Goal: Information Seeking & Learning: Stay updated

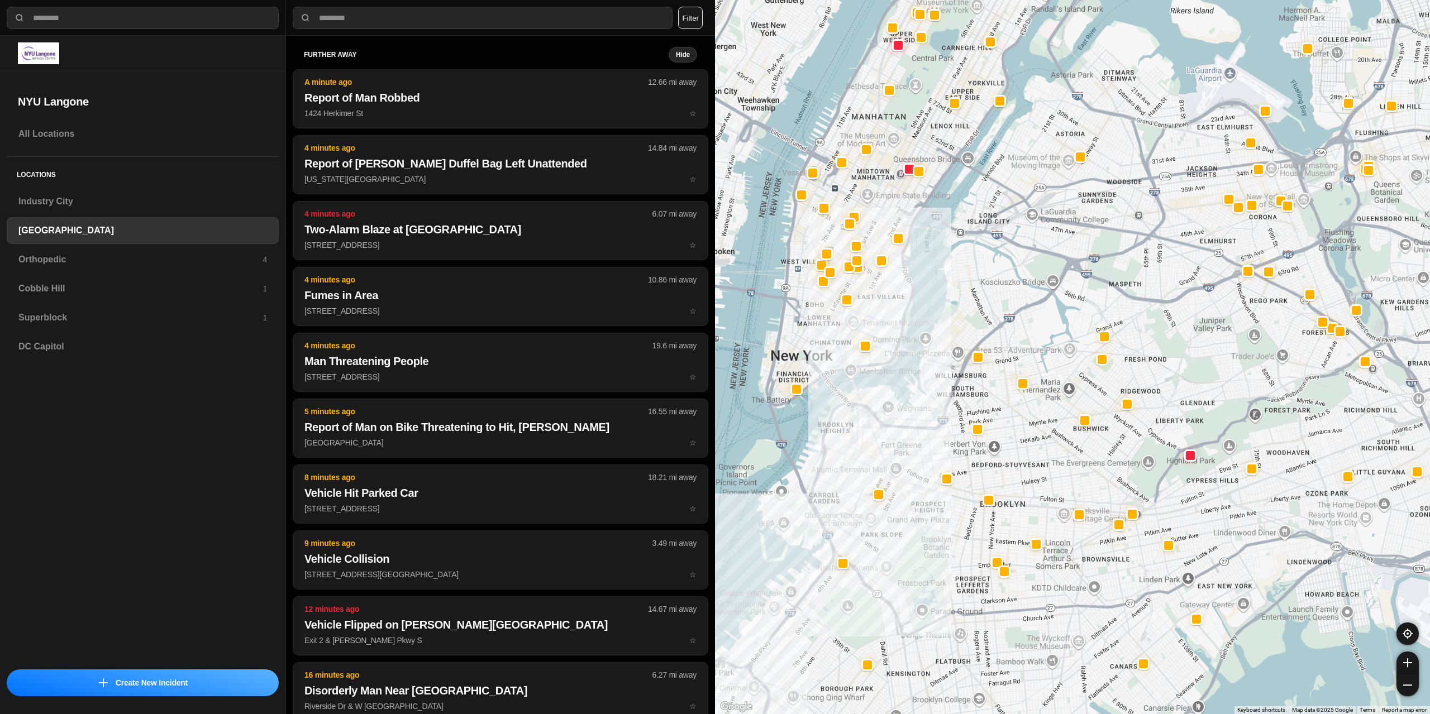
select select "*"
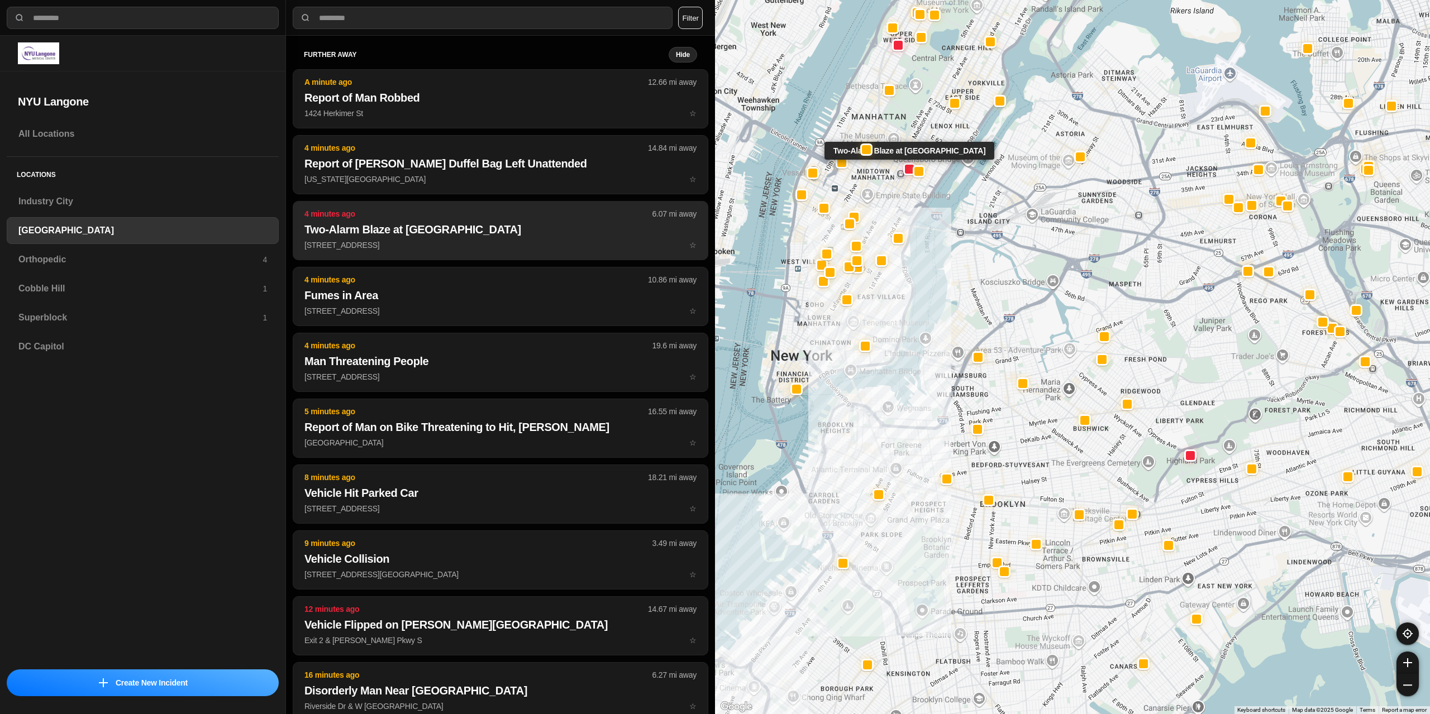
click at [402, 242] on p "37 E 50th St ☆" at bounding box center [500, 245] width 392 height 11
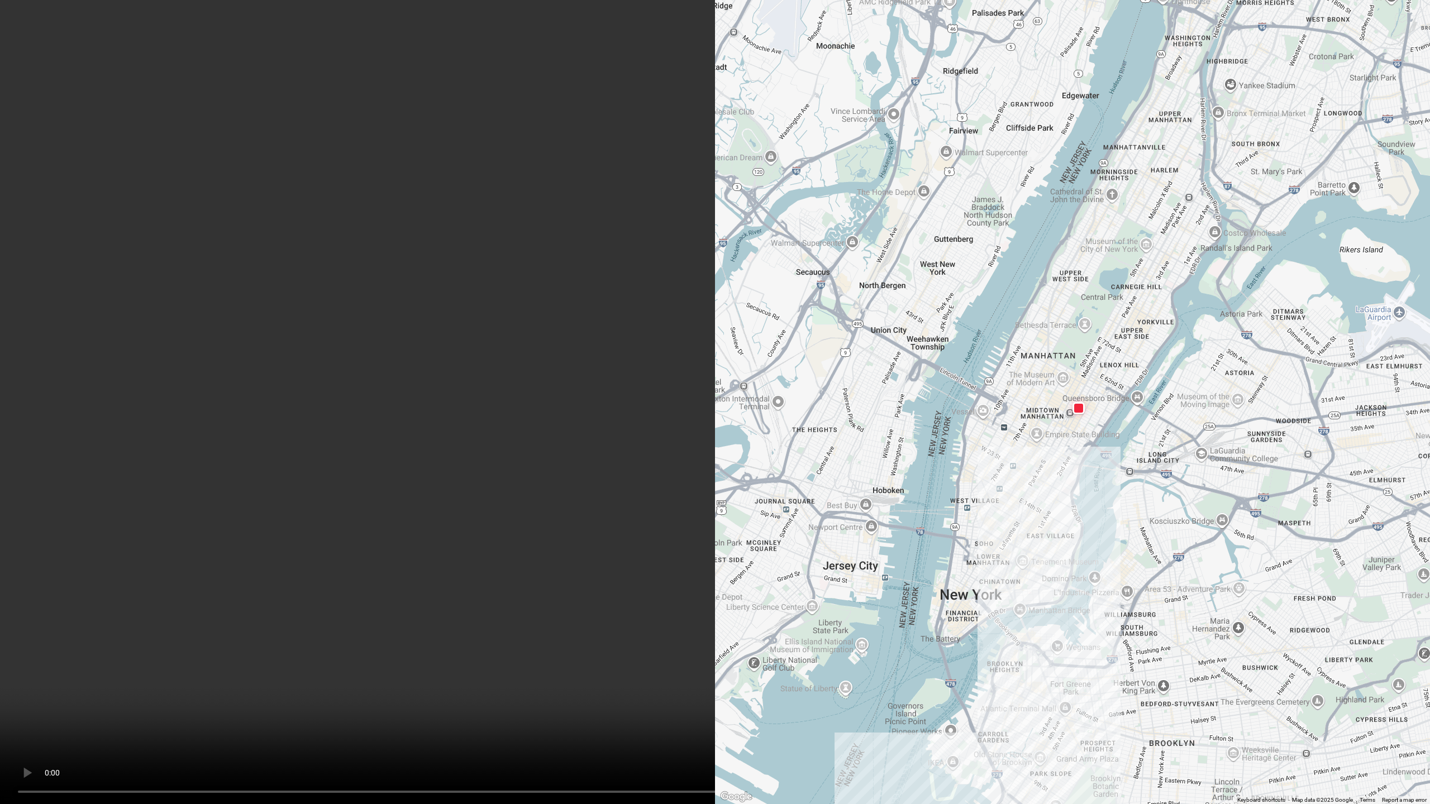
click at [567, 401] on video at bounding box center [715, 402] width 1430 height 804
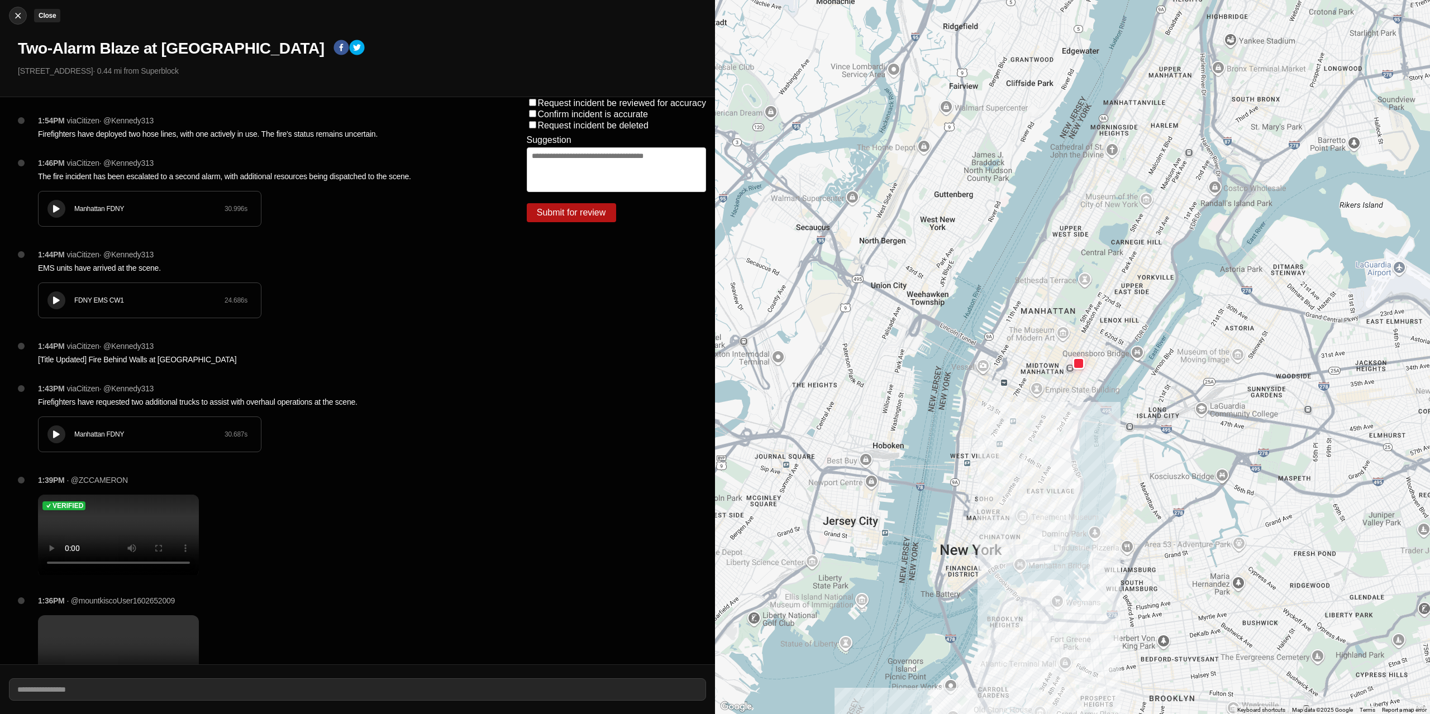
click at [21, 13] on img at bounding box center [17, 15] width 11 height 11
select select "*"
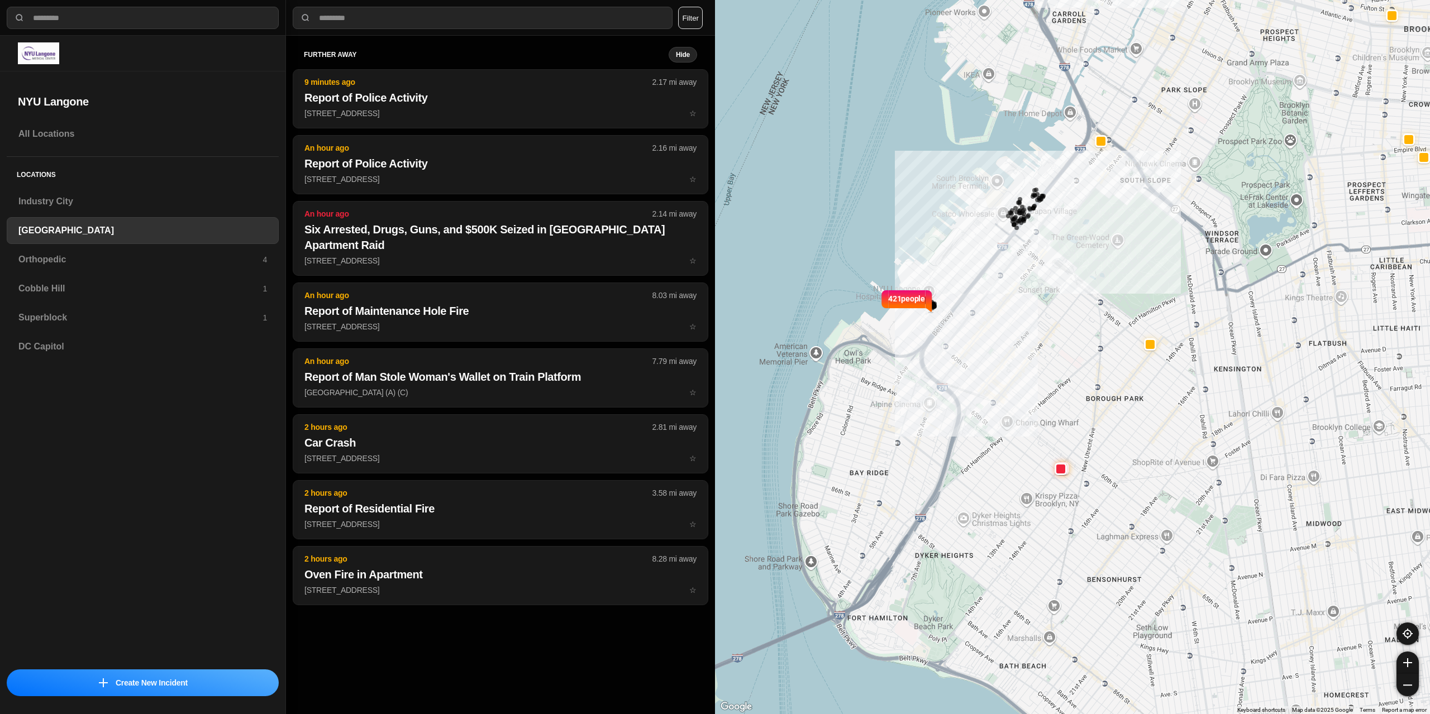
drag, startPoint x: 1154, startPoint y: 190, endPoint x: 950, endPoint y: 653, distance: 506.4
click at [939, 714] on html "**********" at bounding box center [715, 357] width 1430 height 714
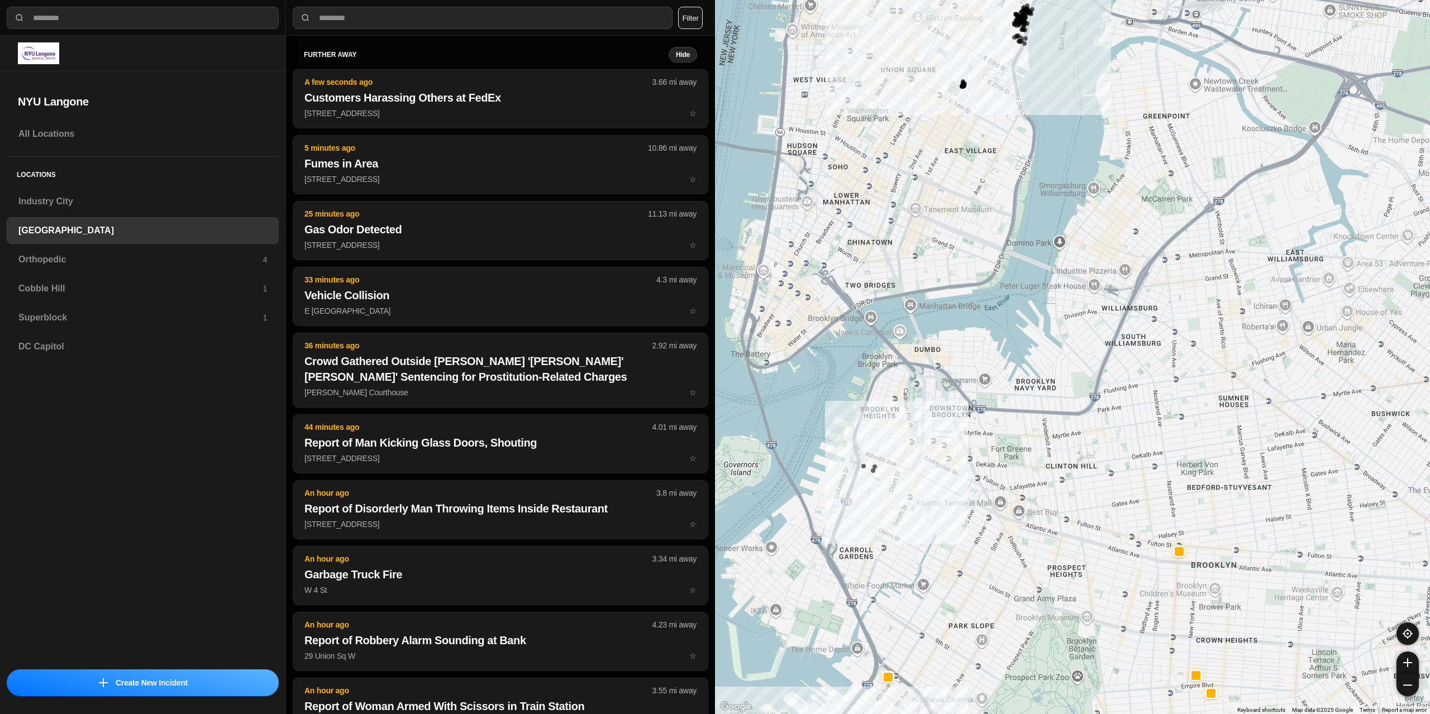
drag, startPoint x: 1051, startPoint y: 317, endPoint x: 1020, endPoint y: 666, distance: 350.5
click at [1019, 666] on div "421 people" at bounding box center [1072, 357] width 715 height 714
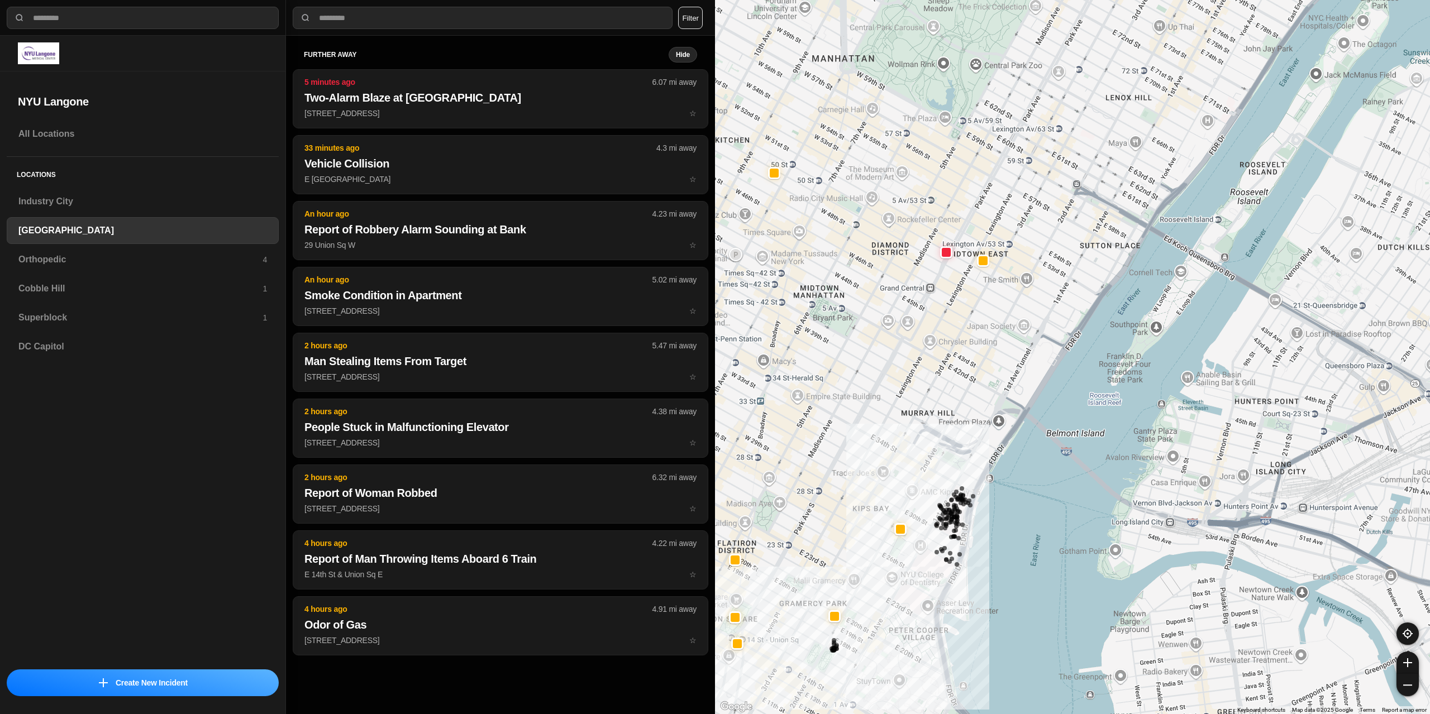
drag, startPoint x: 960, startPoint y: 193, endPoint x: 975, endPoint y: 334, distance: 142.1
click at [975, 334] on div "421 people" at bounding box center [1072, 357] width 715 height 714
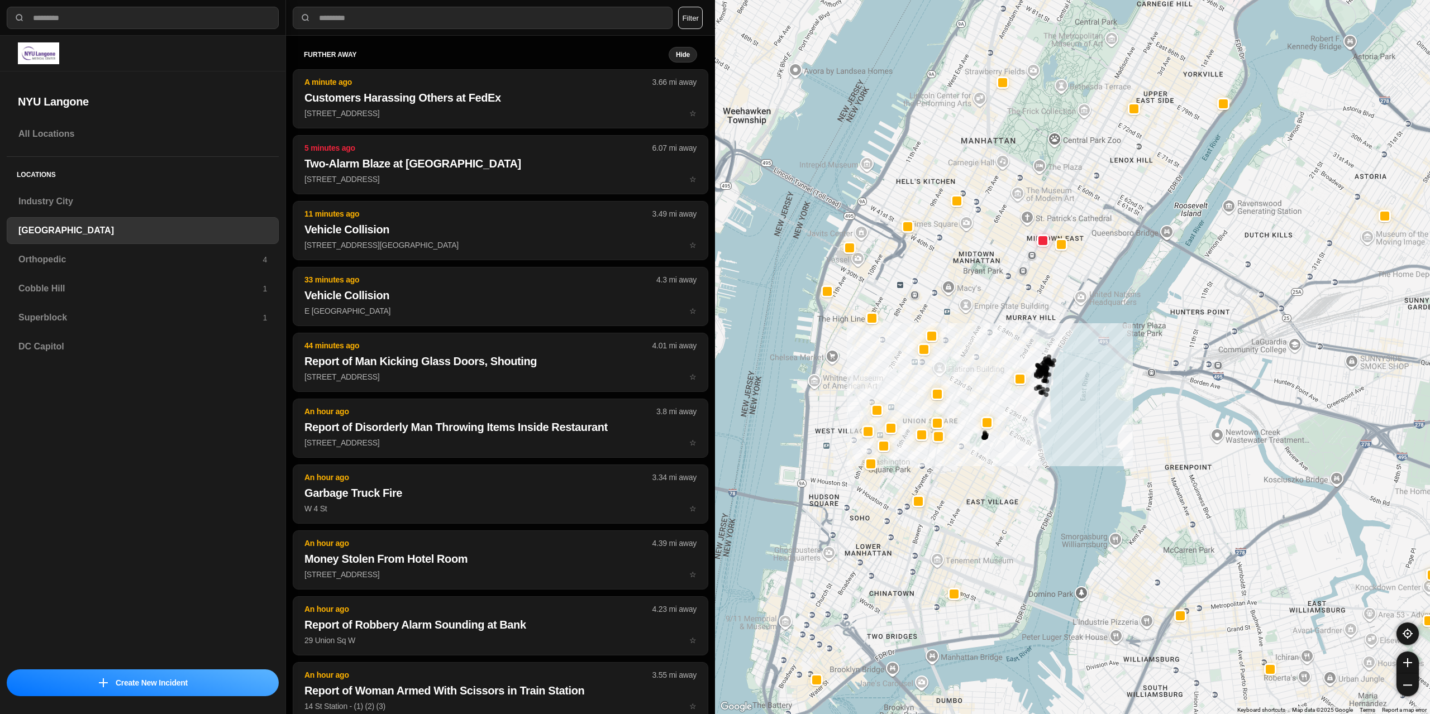
drag, startPoint x: 911, startPoint y: 266, endPoint x: 1024, endPoint y: 261, distance: 112.9
click at [1024, 261] on div "421 people" at bounding box center [1072, 357] width 715 height 714
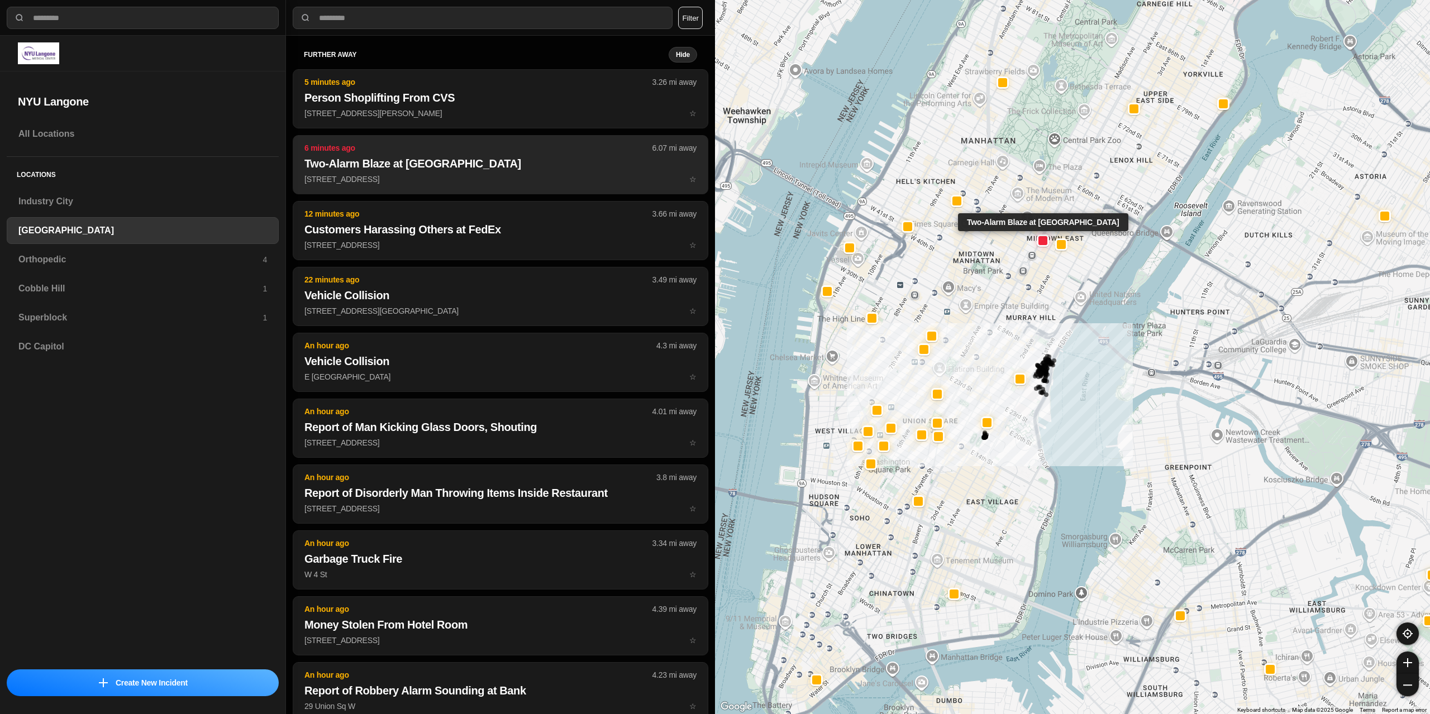
click at [432, 182] on p "37 E 50th St ☆" at bounding box center [500, 179] width 392 height 11
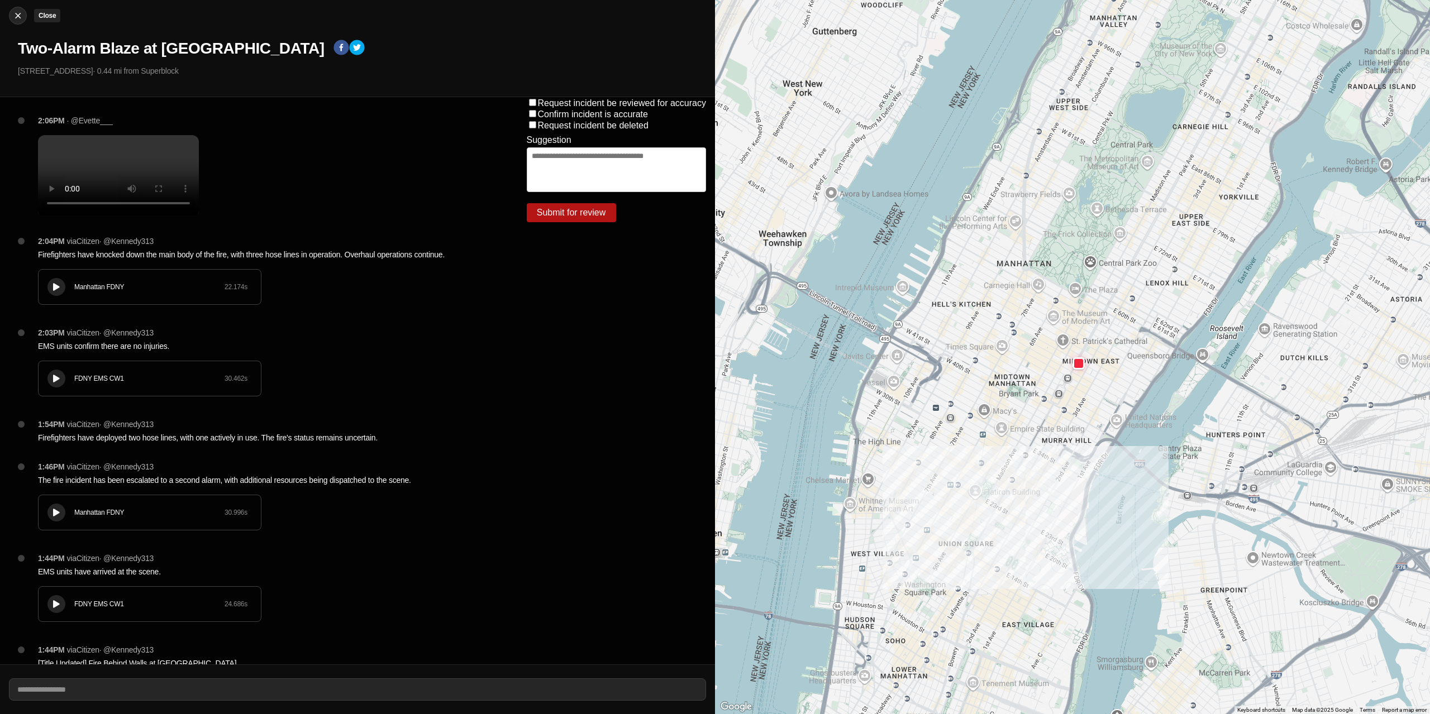
click at [23, 14] on img at bounding box center [17, 15] width 11 height 11
select select "*"
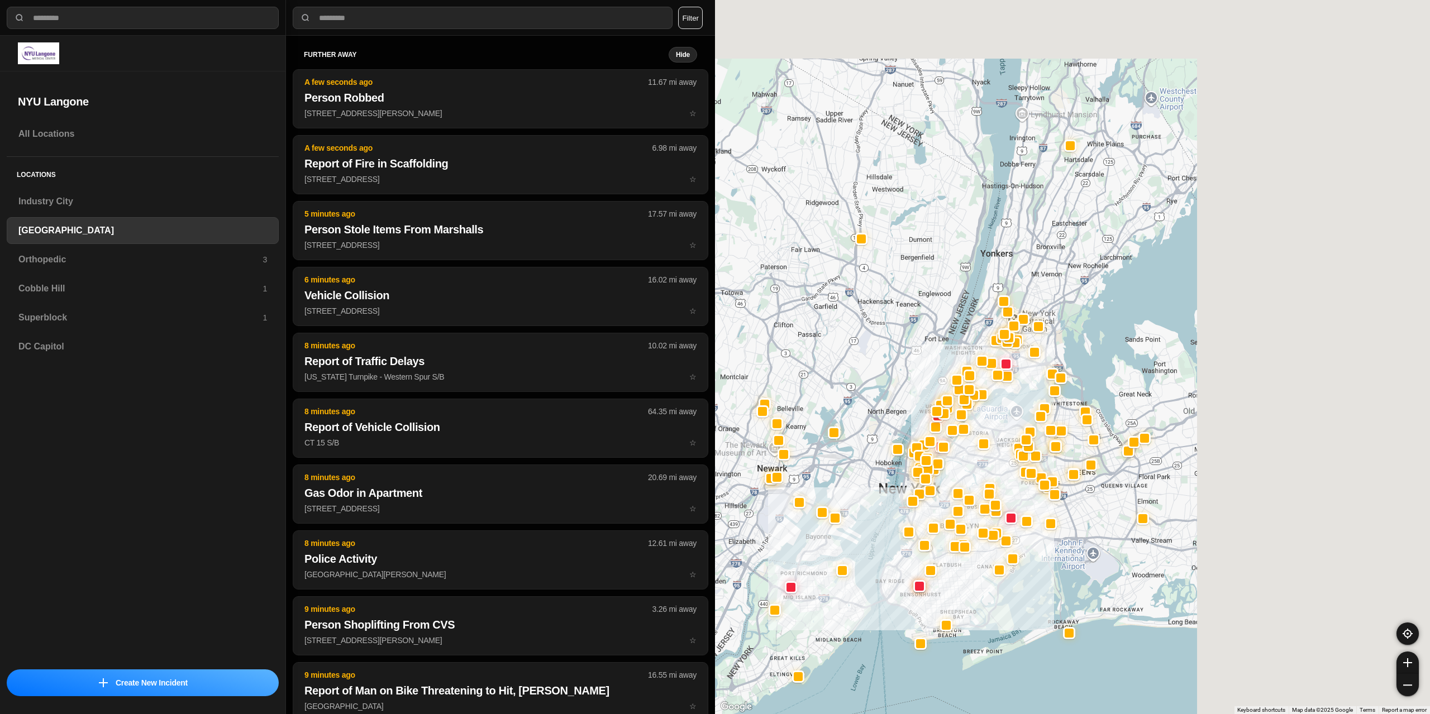
drag, startPoint x: 1220, startPoint y: 409, endPoint x: 944, endPoint y: 469, distance: 282.2
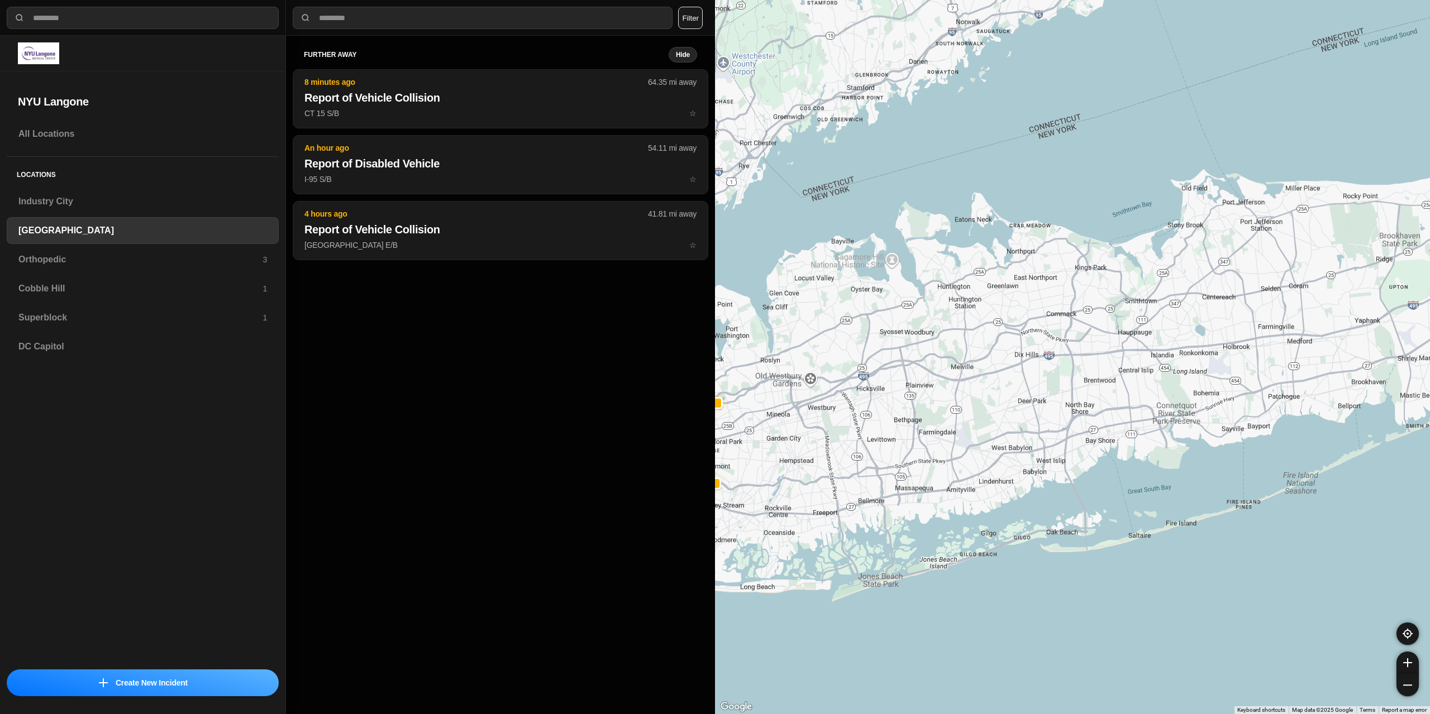
drag, startPoint x: 1331, startPoint y: 389, endPoint x: 940, endPoint y: 426, distance: 392.7
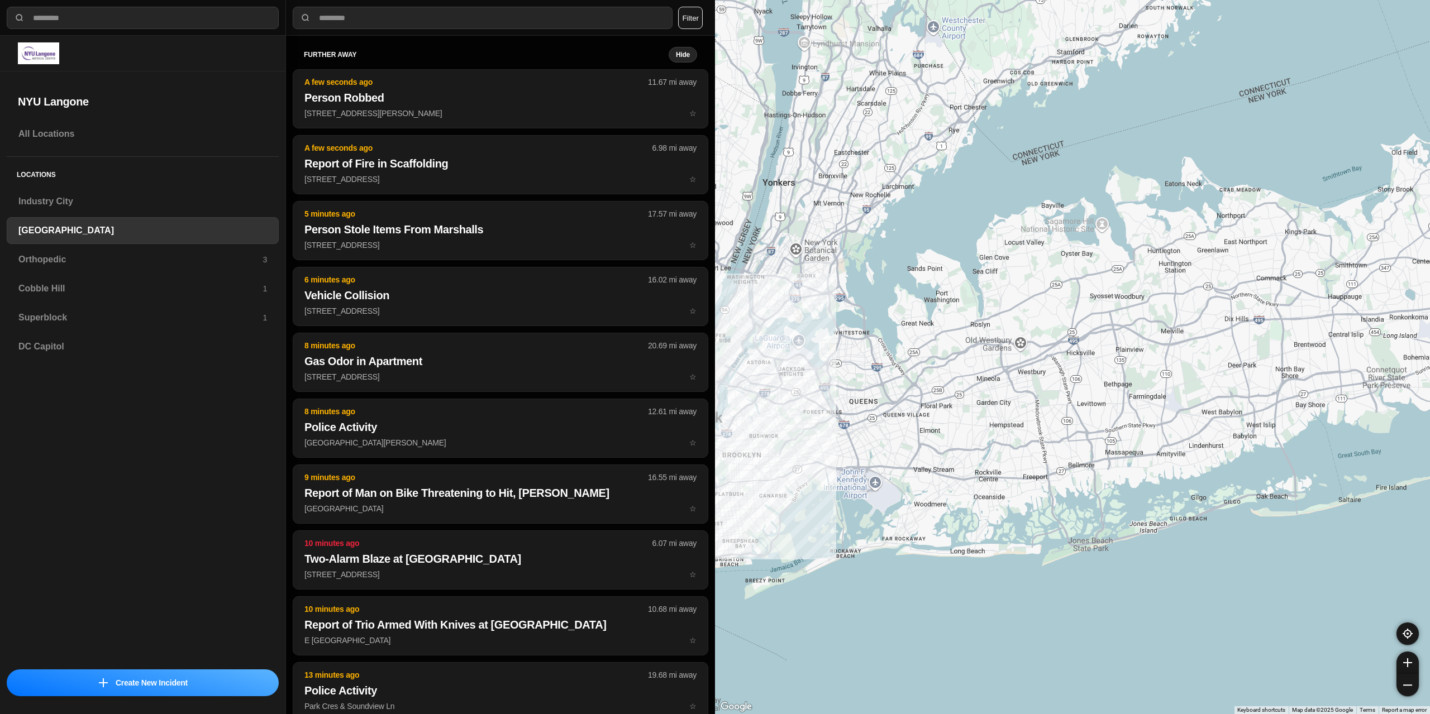
drag, startPoint x: 1086, startPoint y: 378, endPoint x: 1203, endPoint y: 362, distance: 117.9
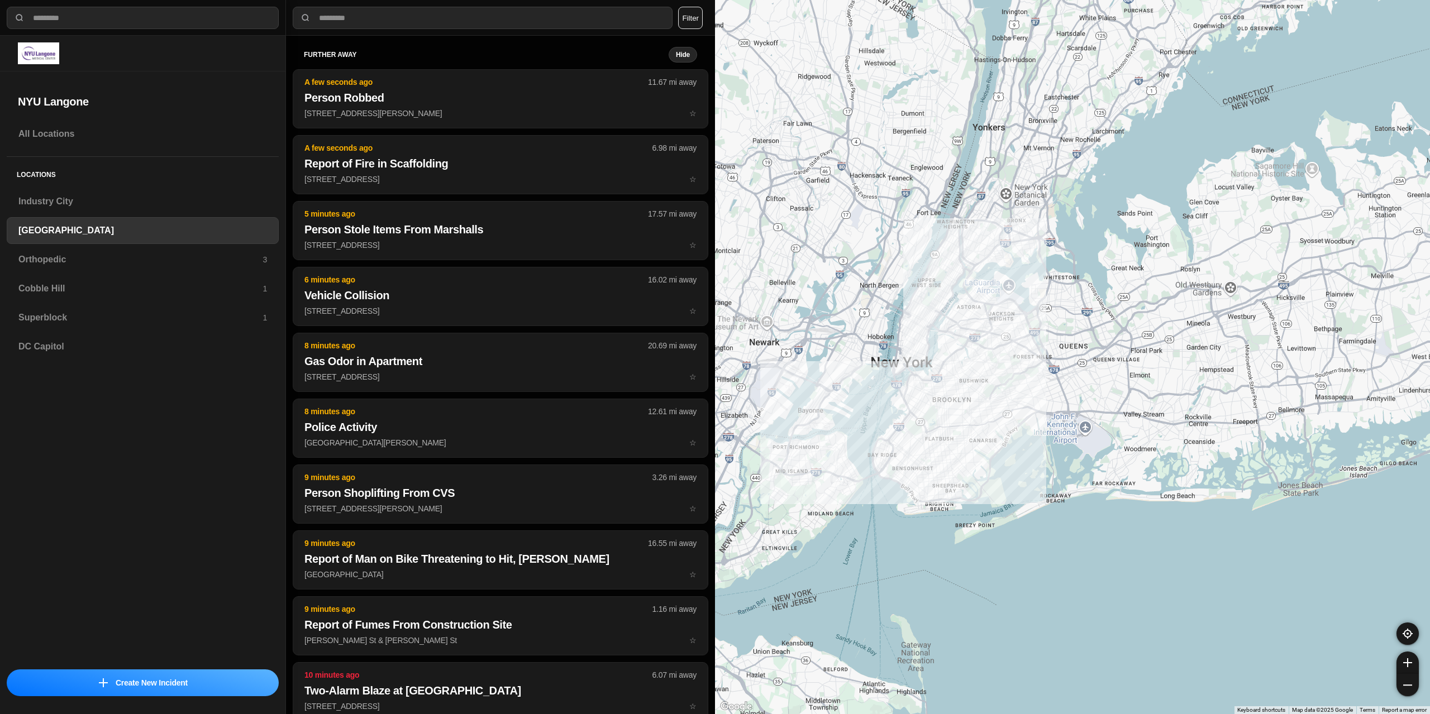
drag, startPoint x: 1013, startPoint y: 437, endPoint x: 1219, endPoint y: 380, distance: 214.5
click at [1219, 380] on div at bounding box center [1072, 357] width 715 height 714
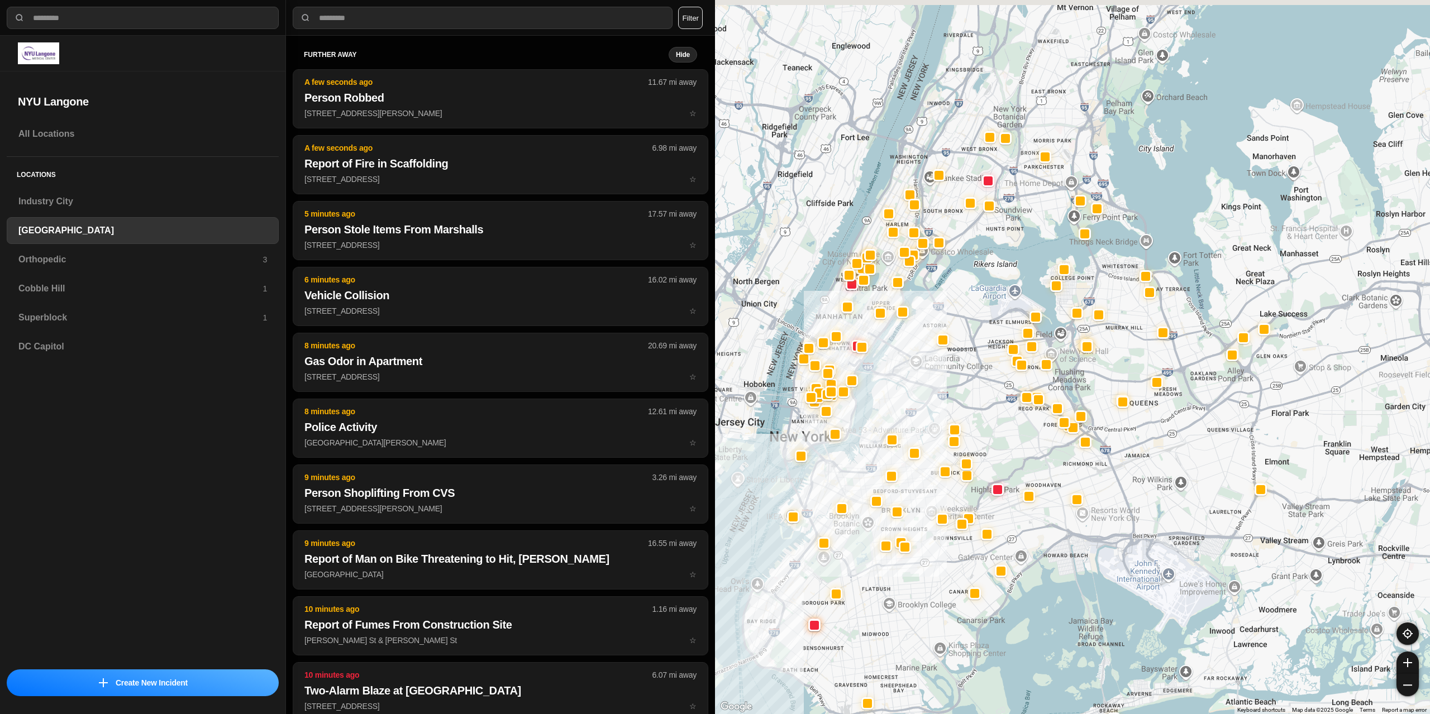
drag, startPoint x: 1022, startPoint y: 337, endPoint x: 1071, endPoint y: 473, distance: 144.4
click at [1071, 473] on div at bounding box center [1072, 357] width 715 height 714
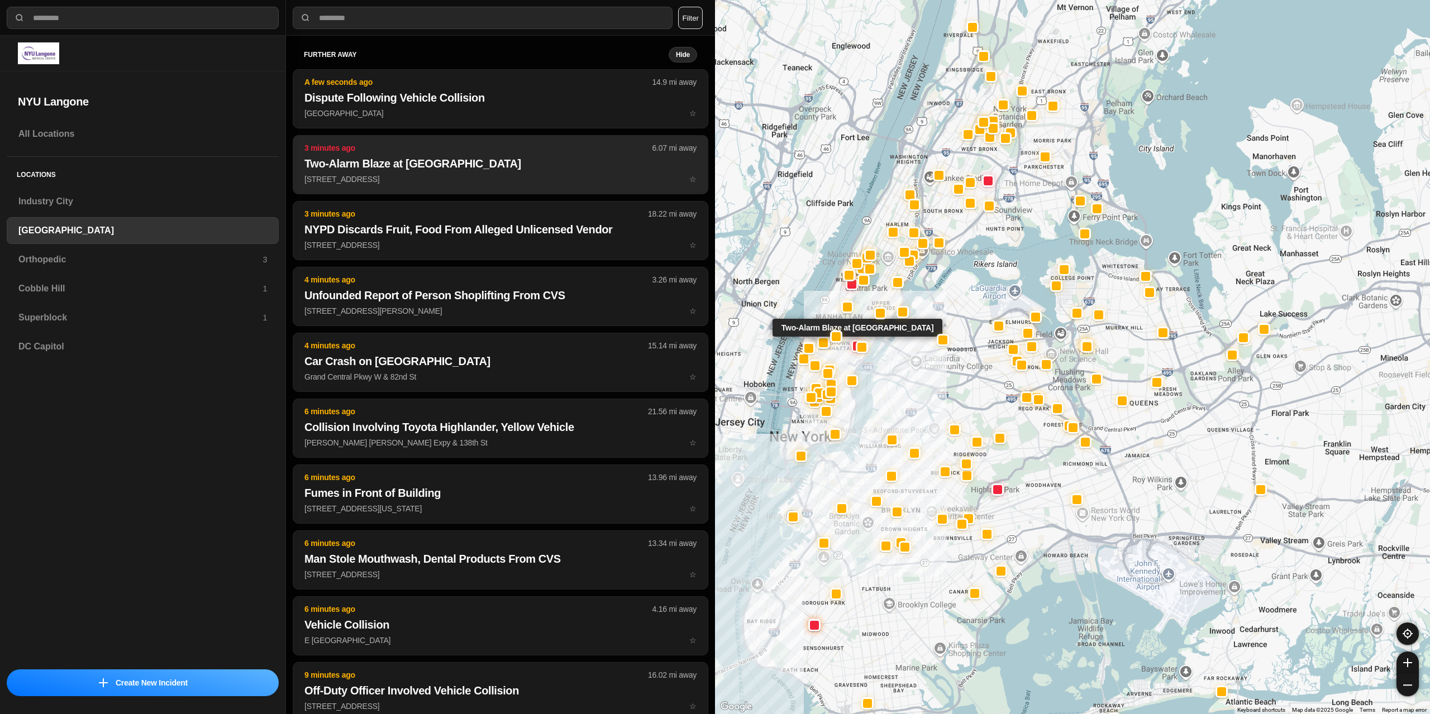
click at [477, 173] on button "3 minutes ago 6.07 mi away Two-Alarm Blaze at Monterey Modern Steakhouse 37 E 5…" at bounding box center [501, 164] width 416 height 59
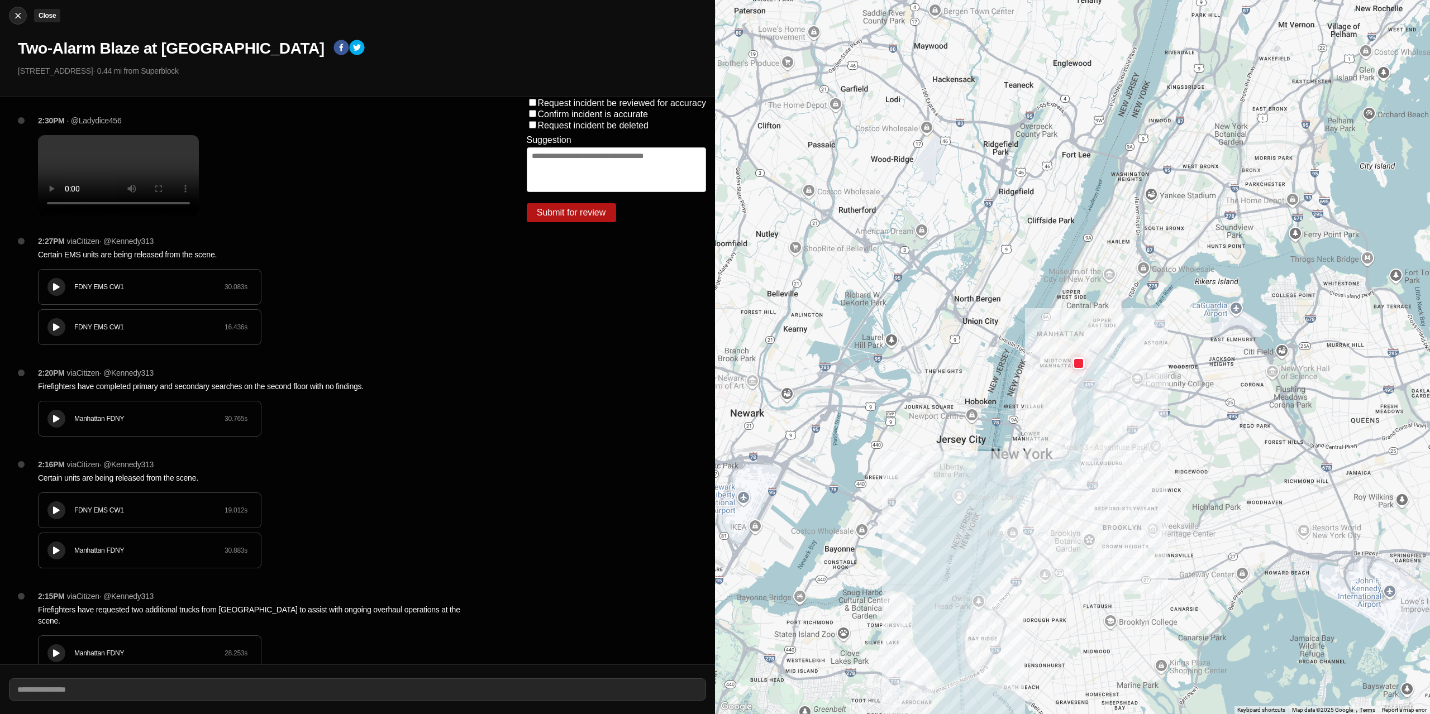
click at [21, 13] on img at bounding box center [17, 15] width 11 height 11
select select "*"
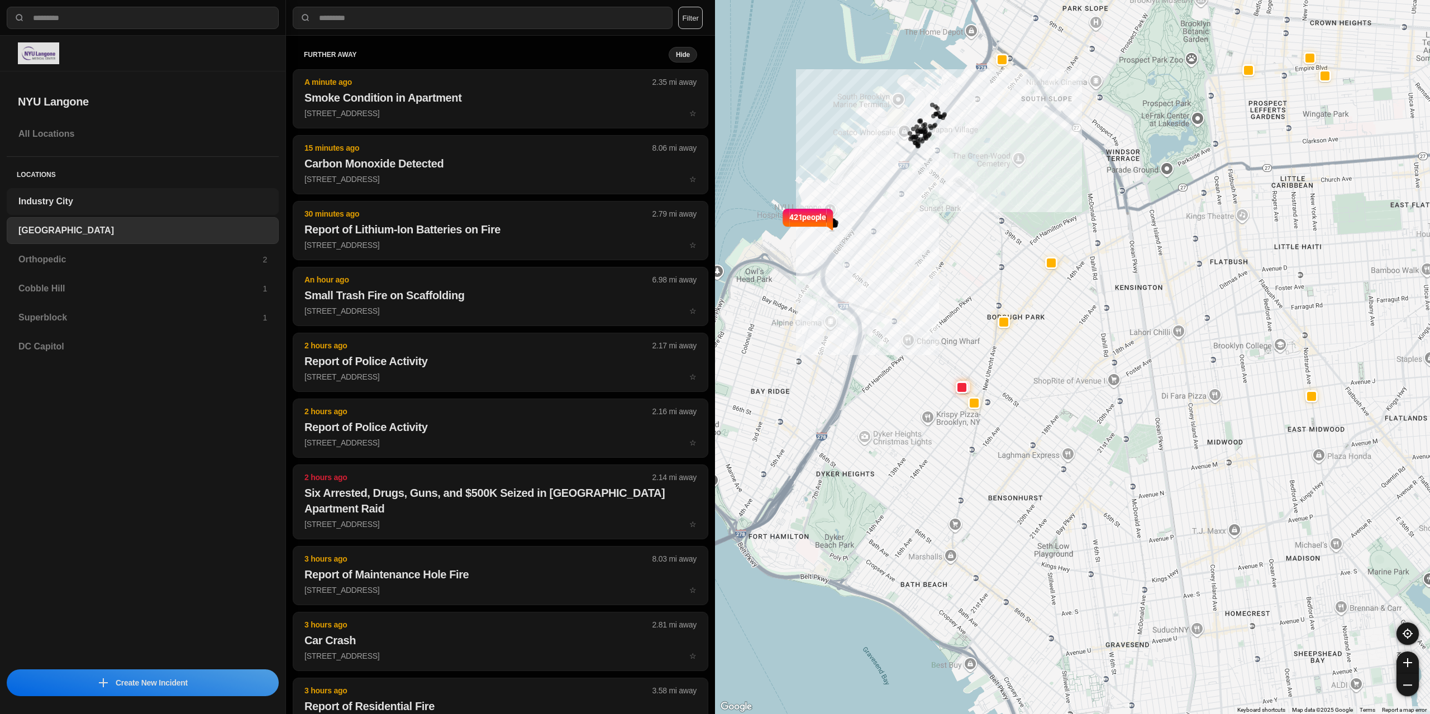
click at [85, 205] on h3 "Industry City" at bounding box center [142, 201] width 249 height 13
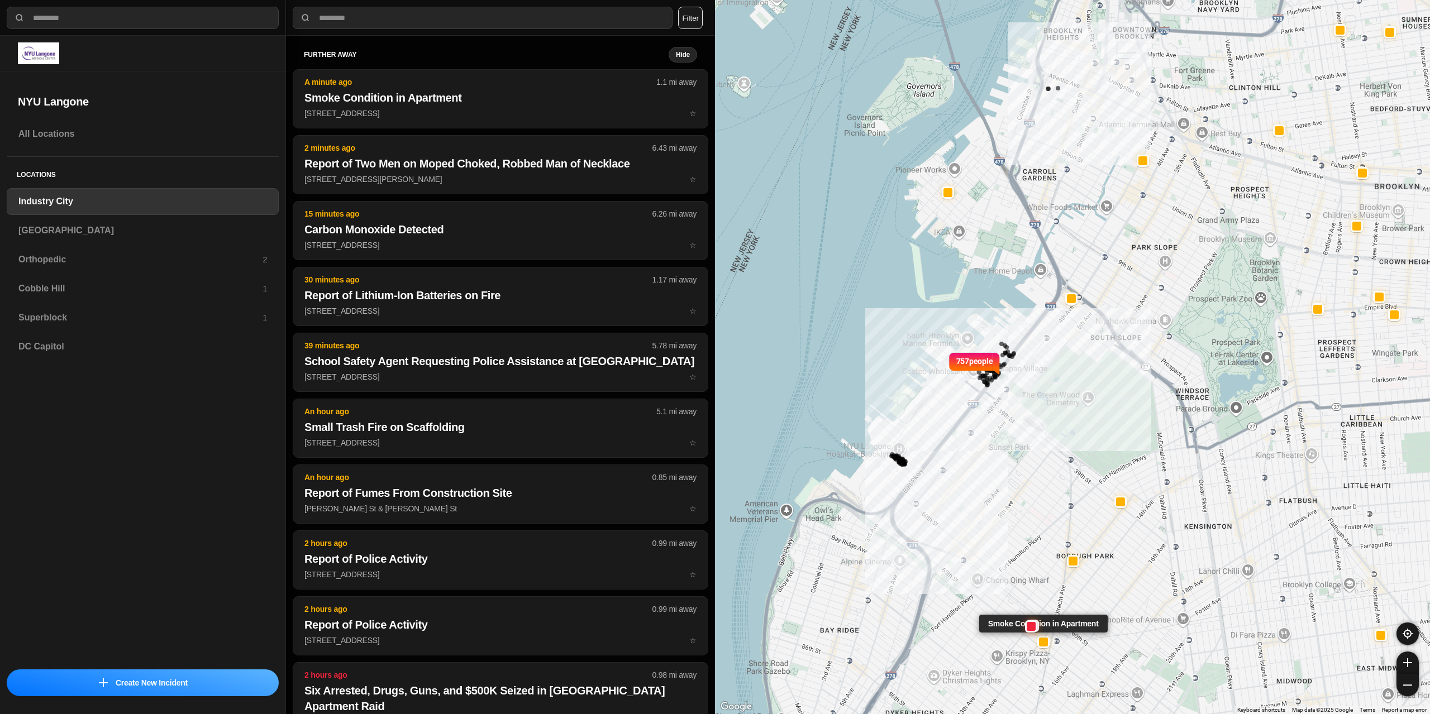
select select "*"
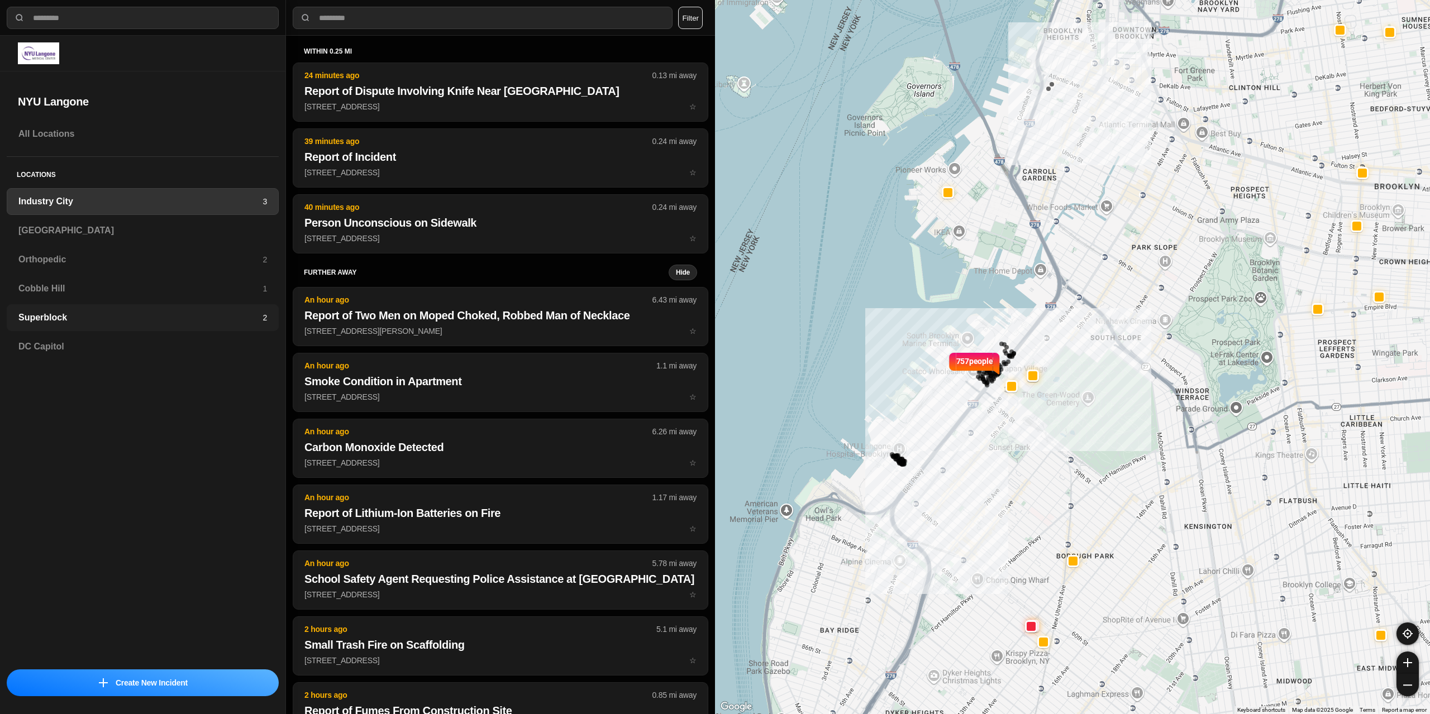
click at [112, 313] on h3 "Superblock" at bounding box center [140, 317] width 244 height 13
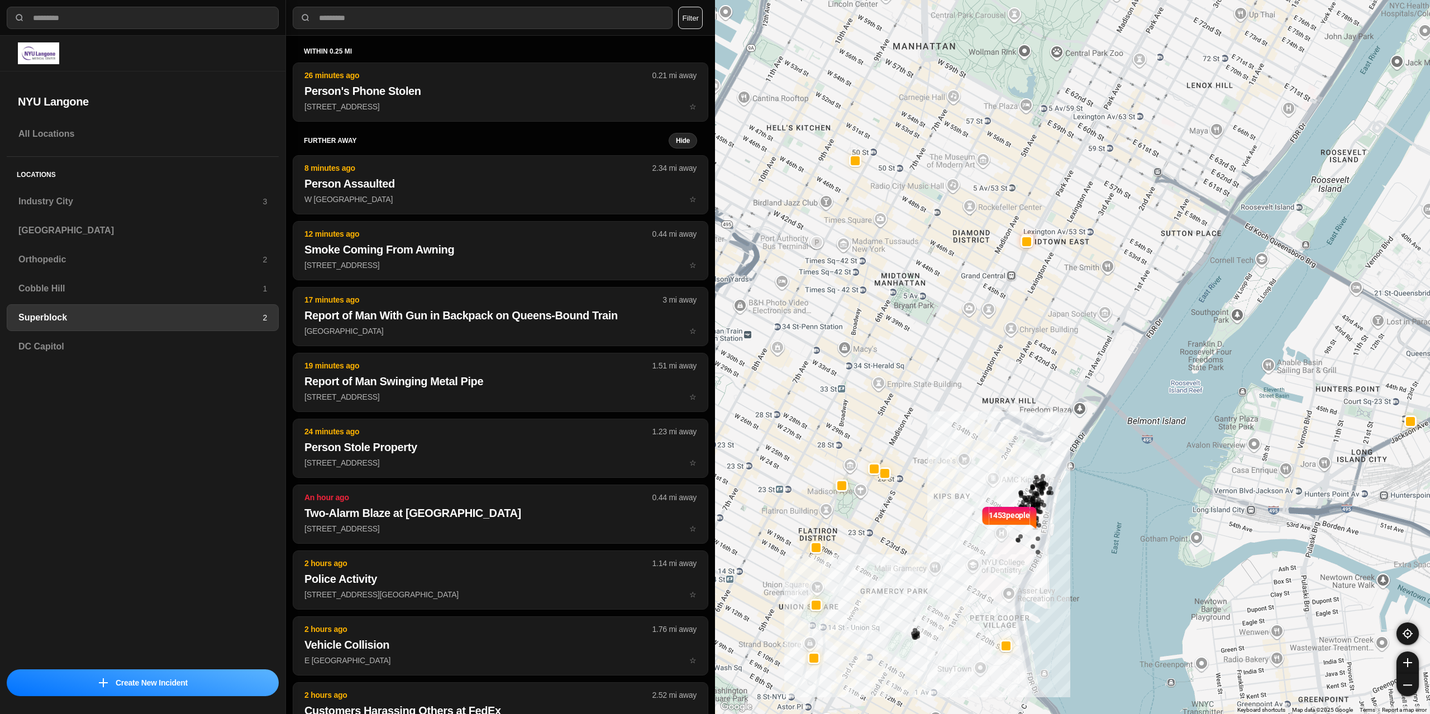
drag, startPoint x: 805, startPoint y: 426, endPoint x: 899, endPoint y: 440, distance: 94.9
click at [899, 440] on div "1453 people" at bounding box center [1072, 357] width 715 height 714
